Goal: Check status: Check status

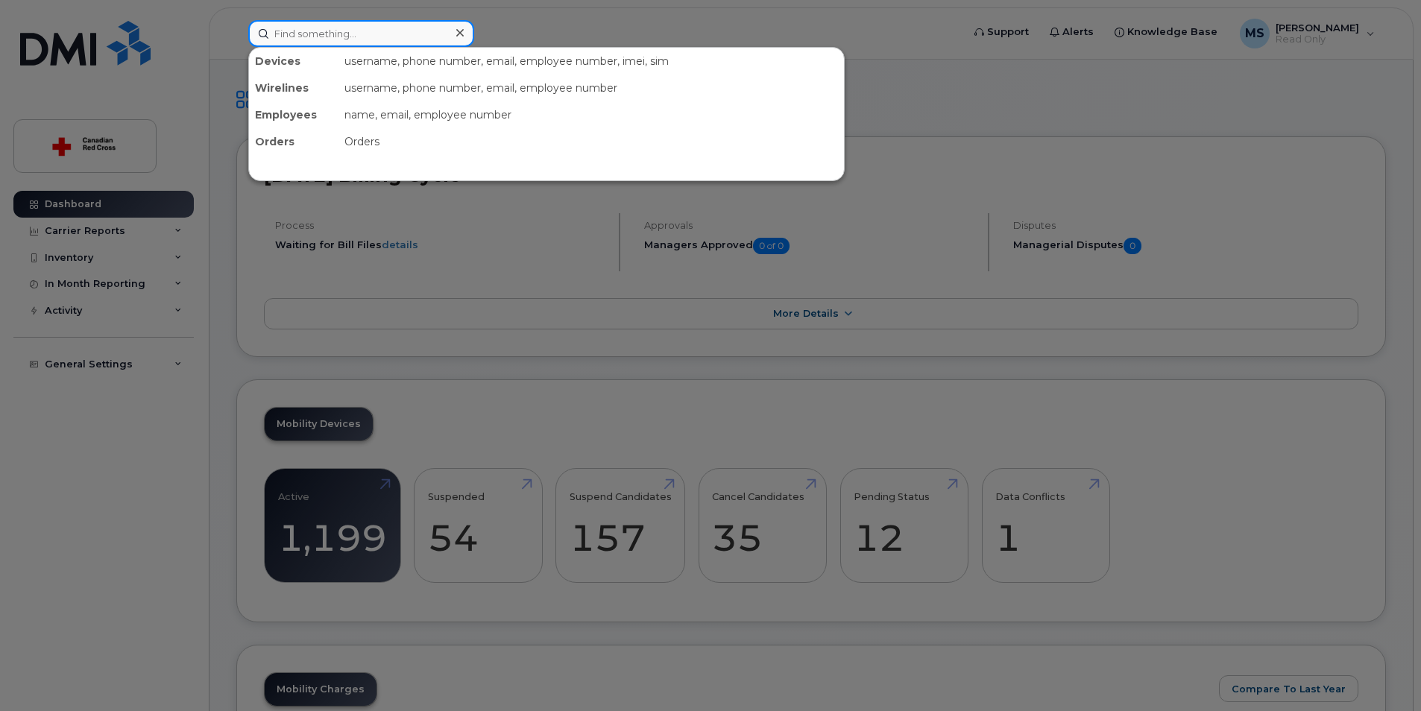
click at [305, 34] on input at bounding box center [361, 33] width 226 height 27
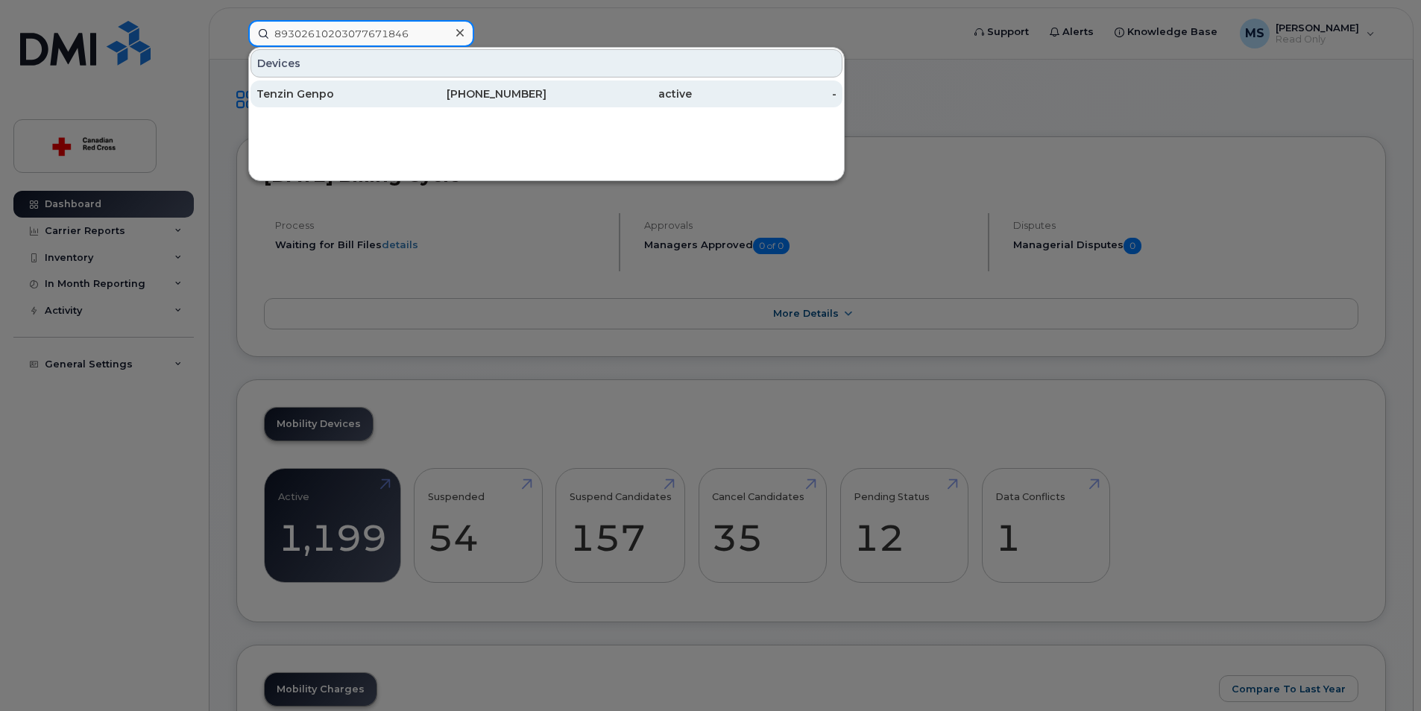
type input "89302610203077671846"
click at [296, 95] on div "Tenzin Genpo" at bounding box center [329, 94] width 145 height 15
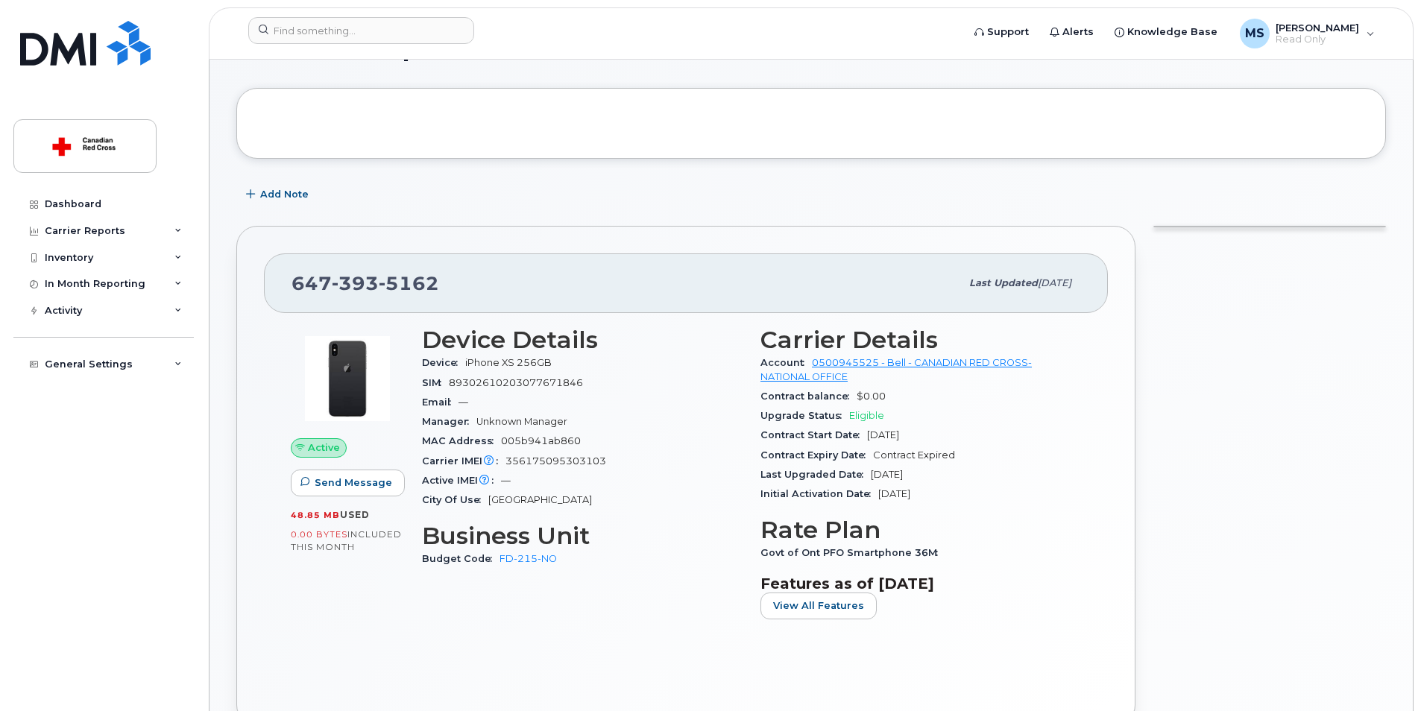
scroll to position [75, 0]
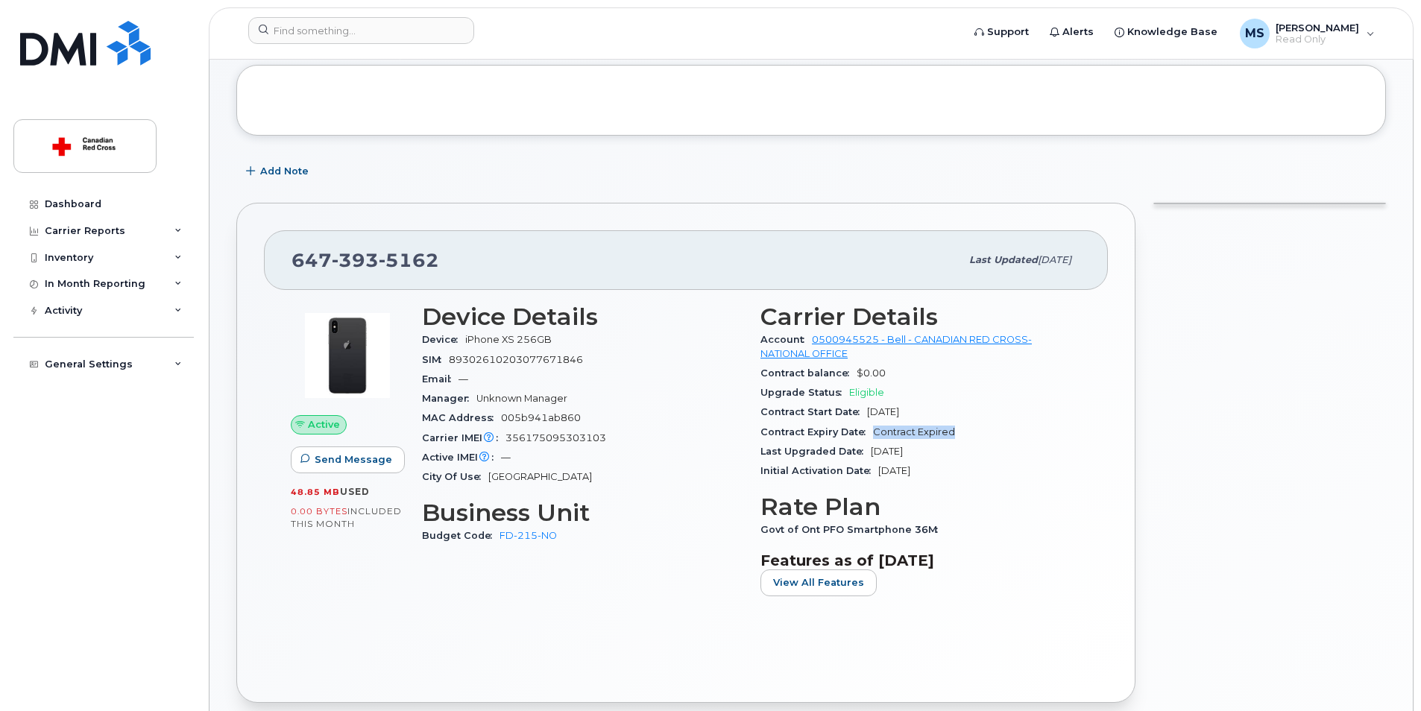
drag, startPoint x: 964, startPoint y: 432, endPoint x: 873, endPoint y: 432, distance: 91.7
click at [873, 432] on div "Contract Expiry Date Contract Expired" at bounding box center [921, 432] width 321 height 19
drag, startPoint x: 872, startPoint y: 433, endPoint x: 1040, endPoint y: 522, distance: 190.2
click at [1040, 522] on div "Govt of Ont PFO Smartphone 36M" at bounding box center [921, 530] width 321 height 19
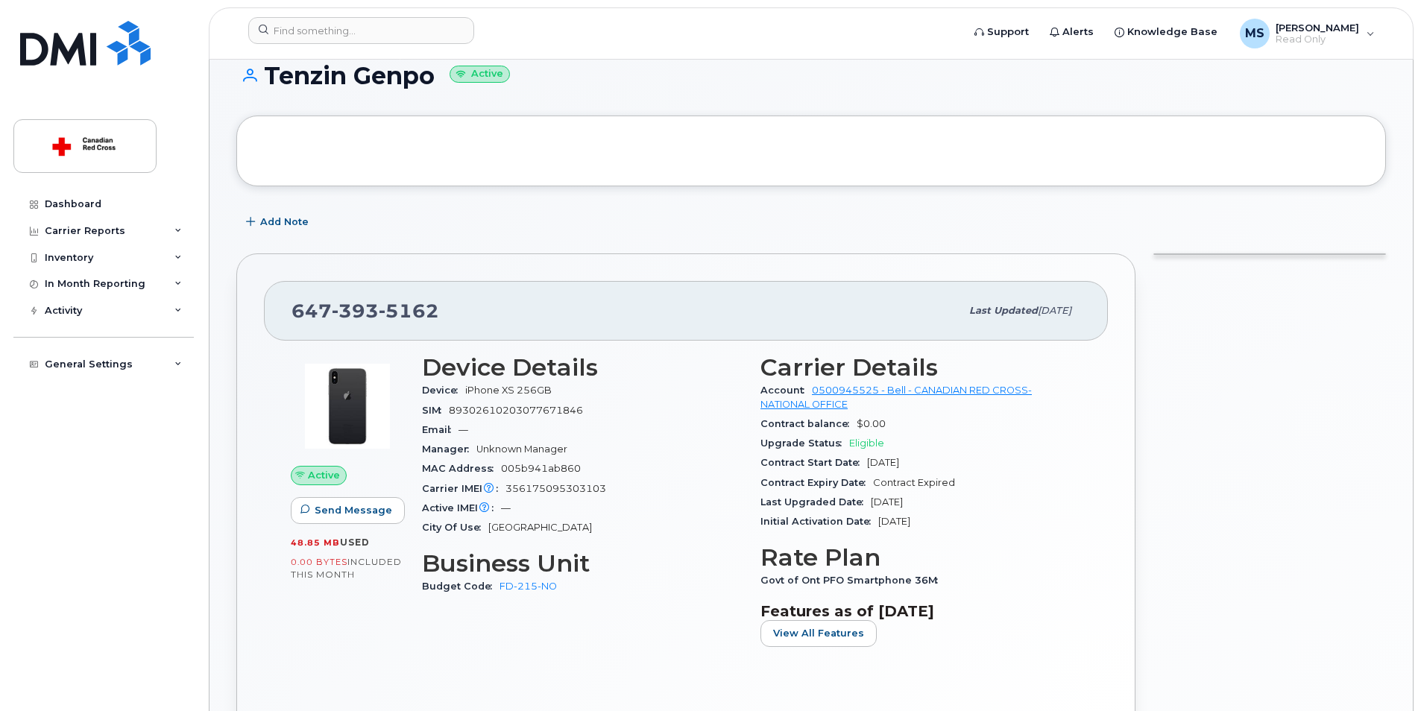
scroll to position [0, 0]
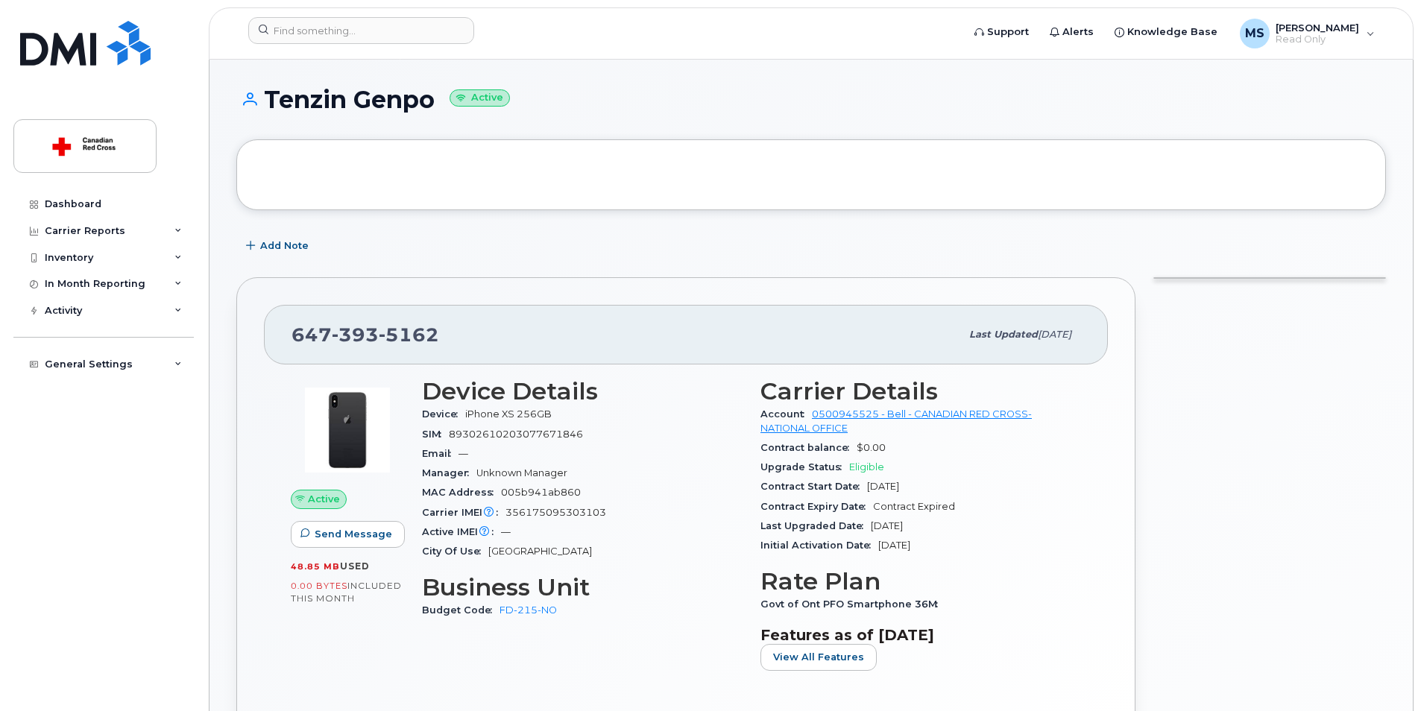
drag, startPoint x: 435, startPoint y: 101, endPoint x: 360, endPoint y: 98, distance: 74.7
click at [360, 98] on h1 "Tenzin Genpo Active" at bounding box center [811, 100] width 1150 height 26
drag, startPoint x: 360, startPoint y: 98, endPoint x: 548, endPoint y: 95, distance: 188.0
click at [547, 95] on h1 "Tenzin Genpo Active" at bounding box center [811, 100] width 1150 height 26
click at [1257, 408] on div at bounding box center [1270, 527] width 251 height 518
